Goal: Navigation & Orientation: Find specific page/section

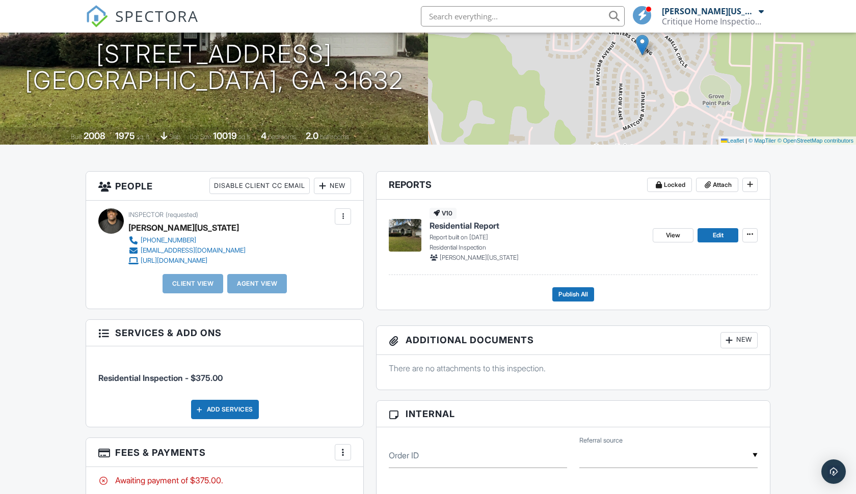
scroll to position [127, 0]
click at [670, 239] on span "View" at bounding box center [673, 236] width 14 height 10
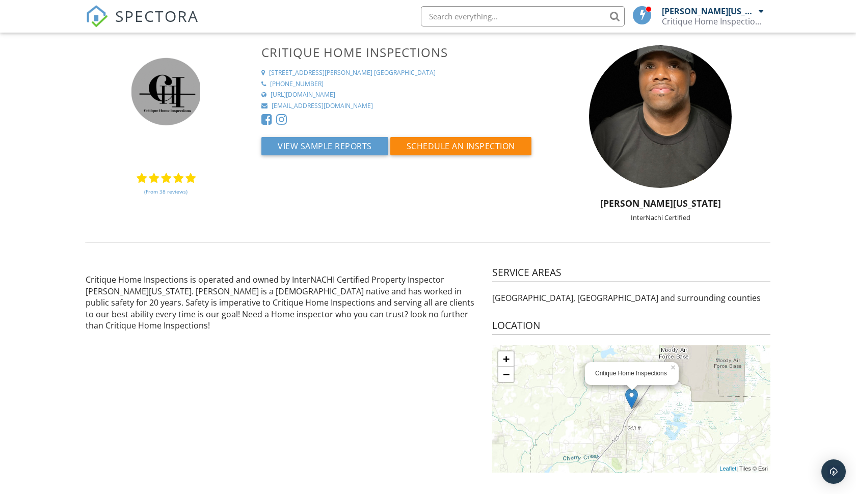
click at [167, 12] on span "SPECTORA" at bounding box center [157, 15] width 84 height 21
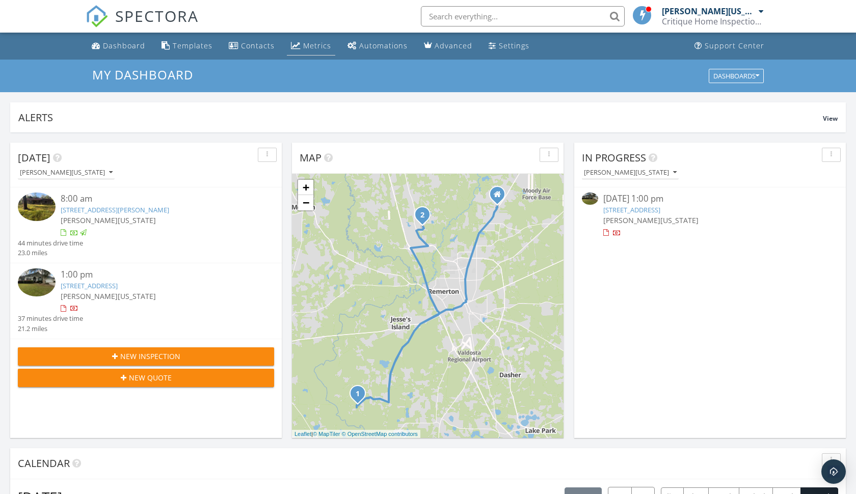
click at [315, 43] on div "Metrics" at bounding box center [317, 46] width 28 height 10
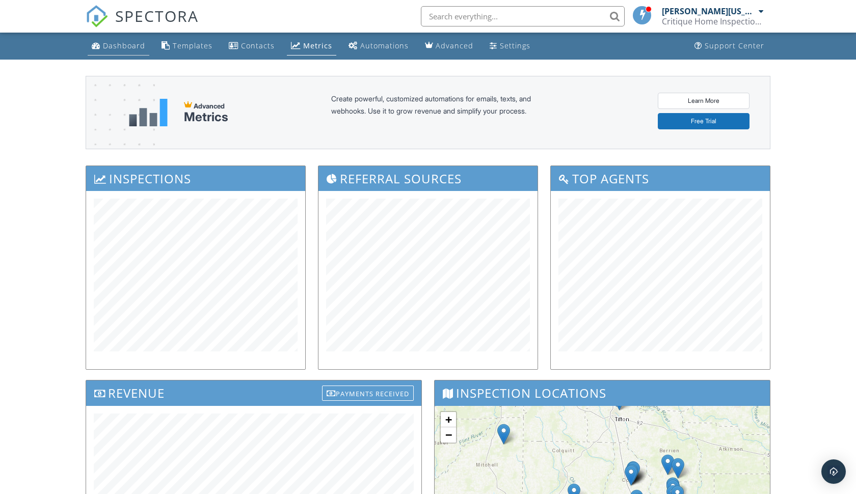
click at [119, 46] on div "Dashboard" at bounding box center [124, 46] width 42 height 10
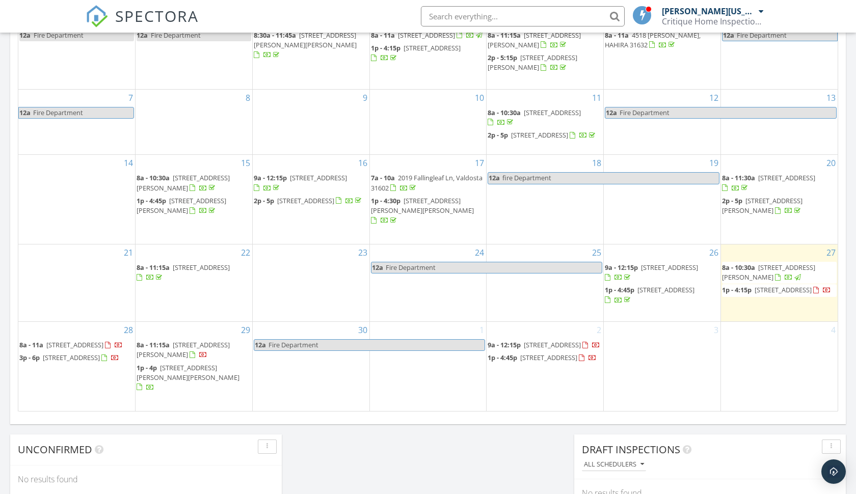
scroll to position [525, 0]
